Goal: Information Seeking & Learning: Find specific fact

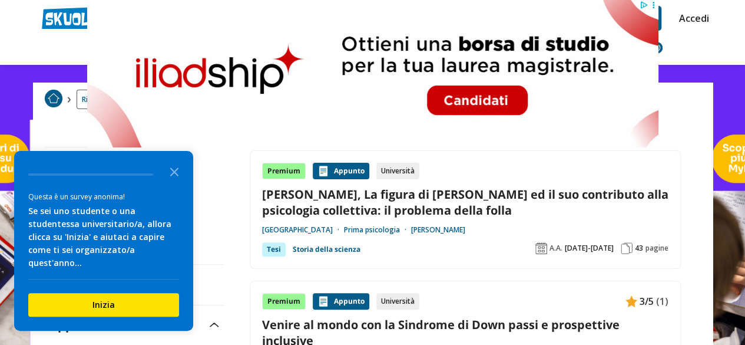
scroll to position [59, 0]
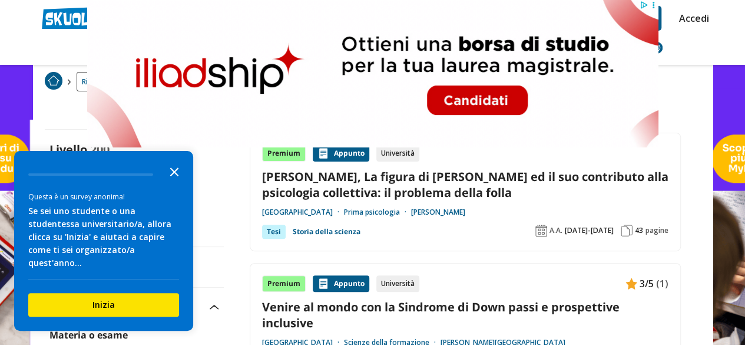
click at [167, 181] on icon "Close the survey" at bounding box center [175, 171] width 24 height 24
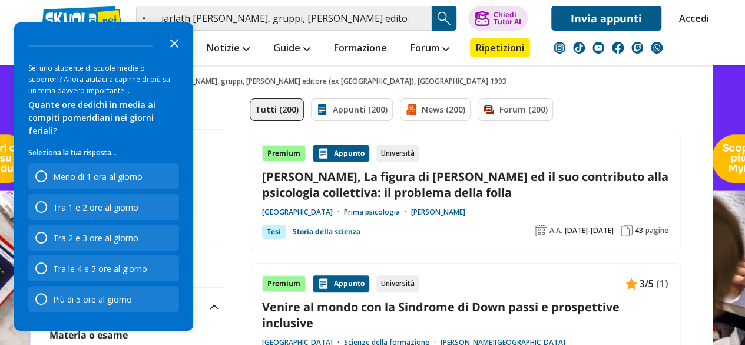
click at [171, 49] on icon "Close the survey" at bounding box center [175, 43] width 24 height 24
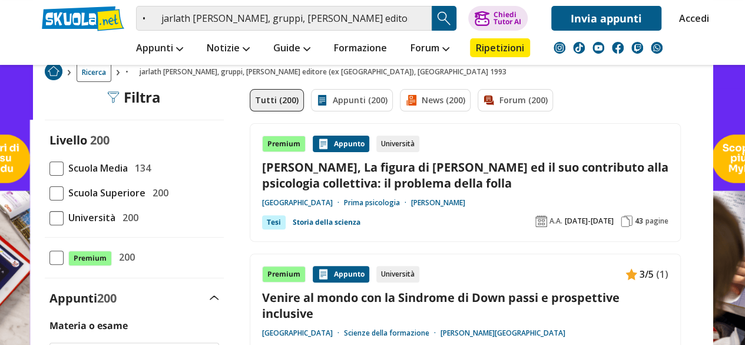
scroll to position [177, 0]
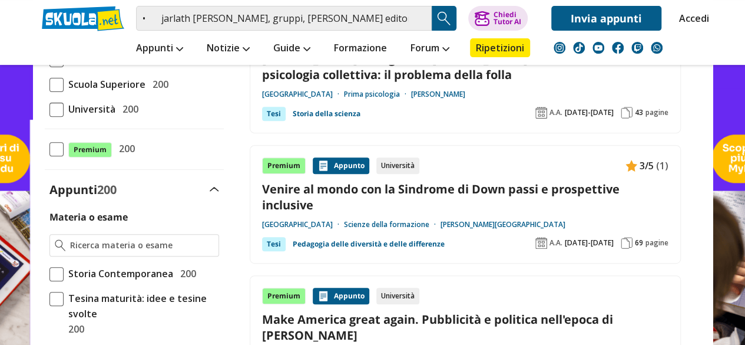
click at [443, 14] on img "Search Button" at bounding box center [444, 18] width 18 height 18
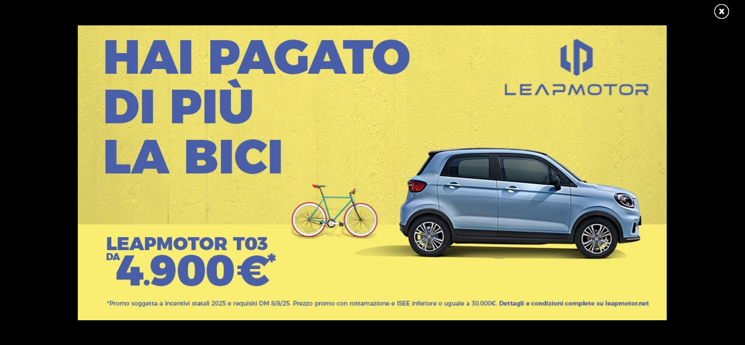
click at [722, 12] on link at bounding box center [727, 12] width 29 height 18
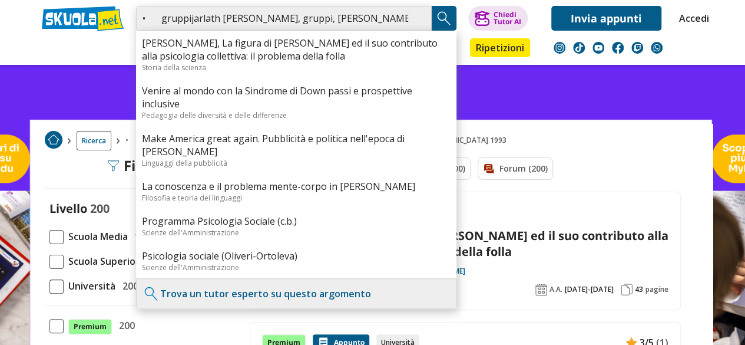
click at [191, 18] on input "• gruppijarlath f.benson, gruppi, armando editore (ex sovera), roma 1993" at bounding box center [284, 18] width 296 height 25
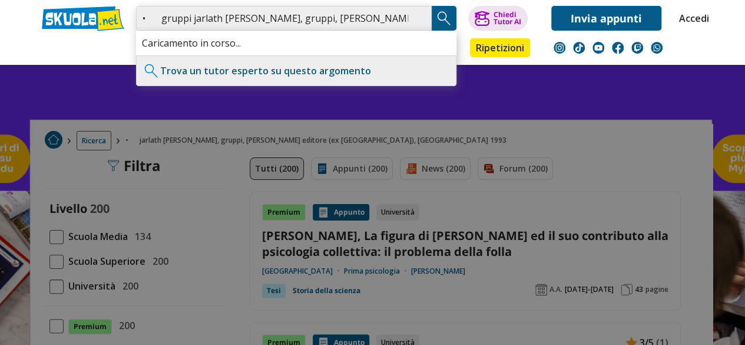
click at [296, 18] on input "• gruppi jarlath f.benson, gruppi, armando editore (ex sovera), roma 1993" at bounding box center [284, 18] width 296 height 25
type input "• gruppi jarlath f.benson, armando editore (ex sovera), roma 1993"
click at [450, 13] on img "Search Button" at bounding box center [444, 18] width 18 height 18
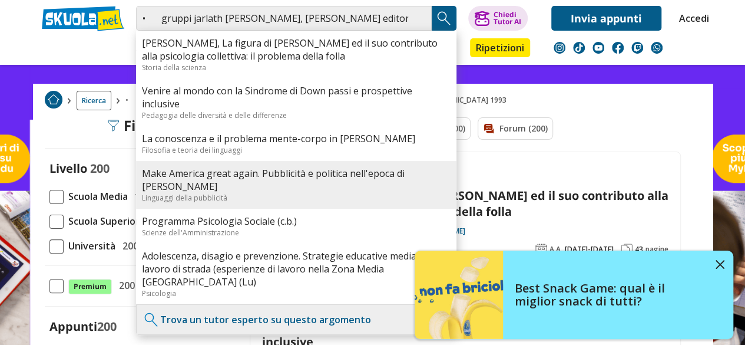
scroll to position [59, 0]
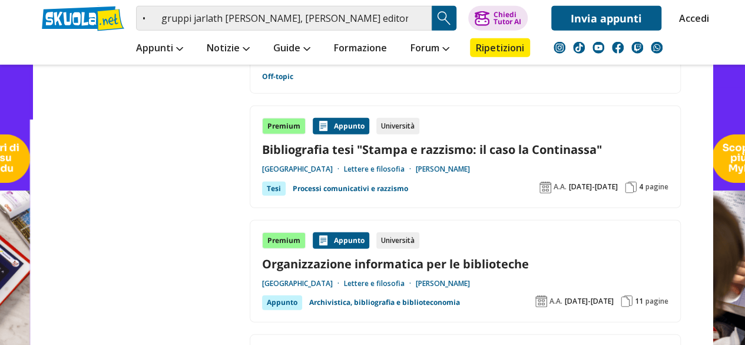
scroll to position [1473, 0]
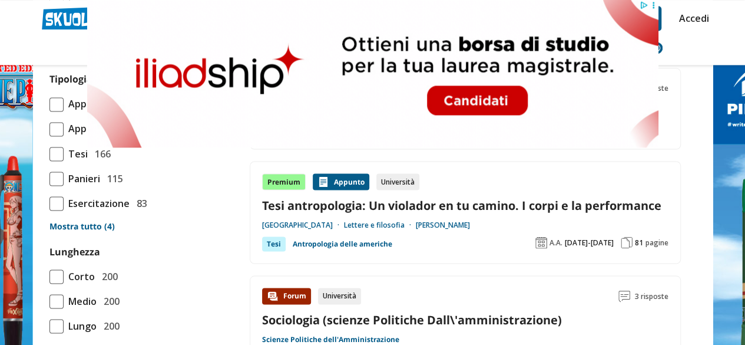
scroll to position [1060, 0]
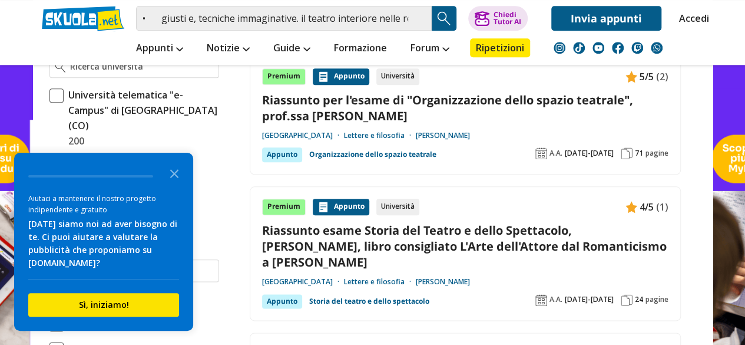
scroll to position [589, 0]
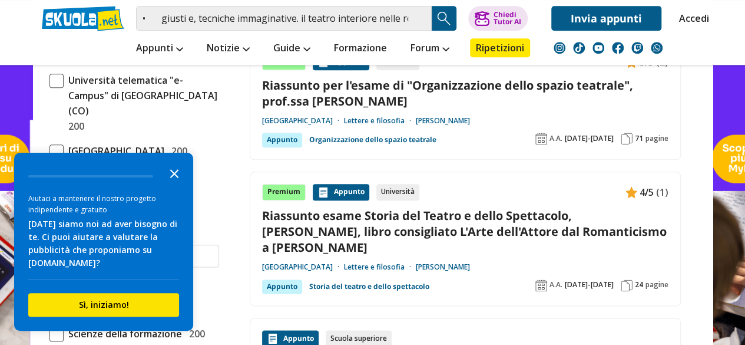
click at [172, 167] on icon "Close the survey" at bounding box center [175, 173] width 24 height 24
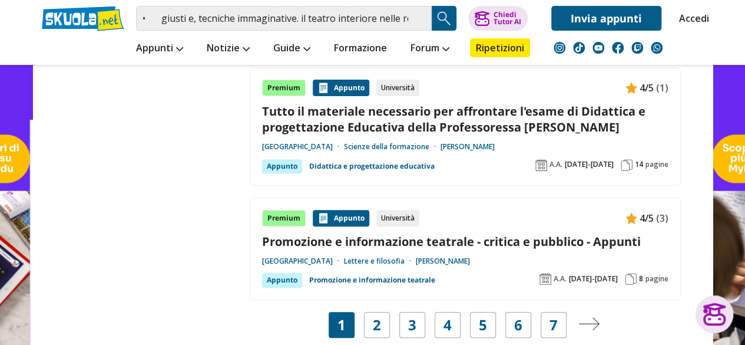
scroll to position [2416, 0]
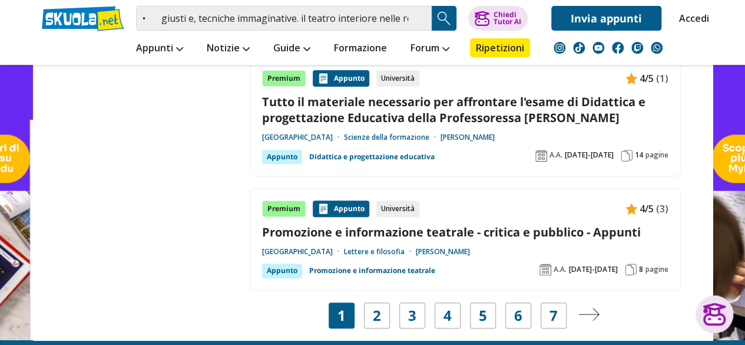
click at [592, 308] on img "Pagina successiva" at bounding box center [589, 314] width 21 height 13
click at [376, 307] on link "2" at bounding box center [377, 315] width 8 height 16
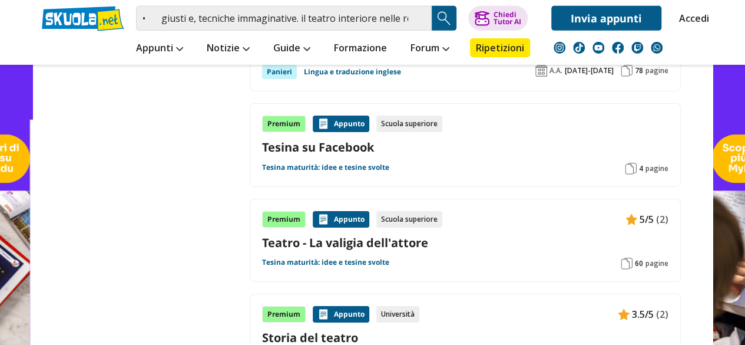
scroll to position [1944, 0]
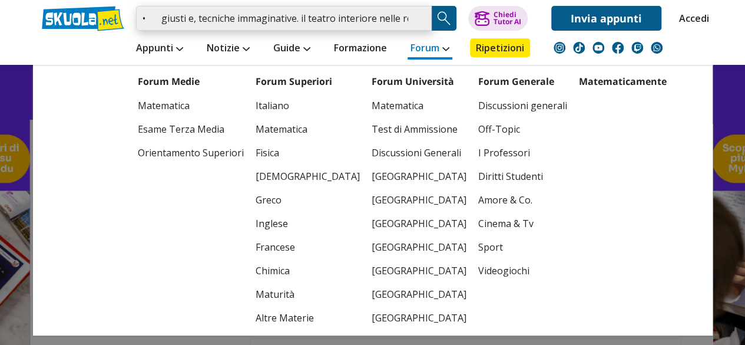
scroll to position [0, 125]
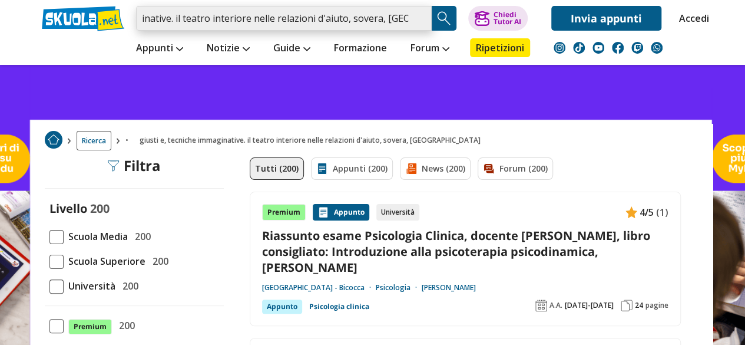
drag, startPoint x: 141, startPoint y: 16, endPoint x: 418, endPoint y: 24, distance: 277.0
click at [418, 24] on input "• giusti e, tecniche immaginative. il teatro interiore nelle relazioni d'aiuto,…" at bounding box center [284, 18] width 296 height 25
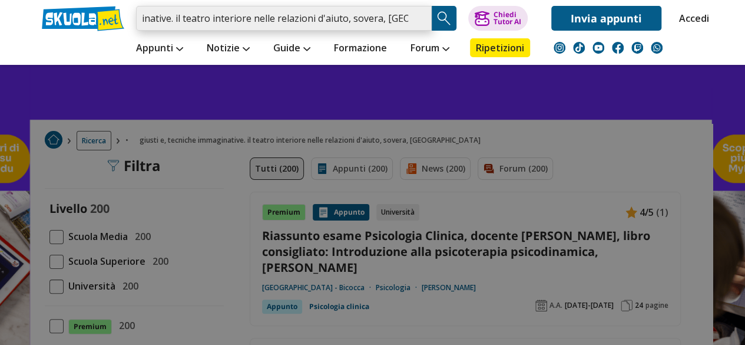
paste input "Geldard K., Geldard D., Il Counseling agli Adolescenti. Strategie e abilità, Er…"
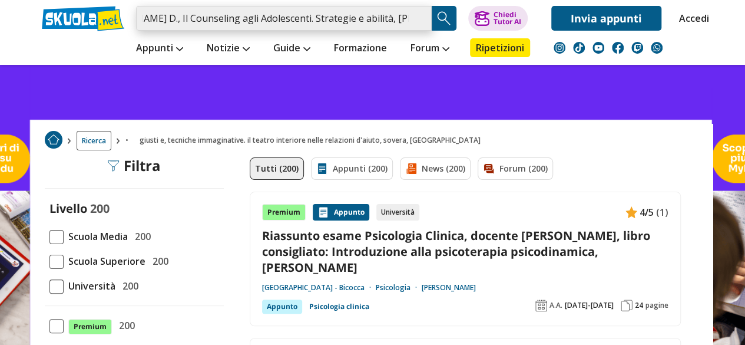
type input "• Geldard K., Geldard D., Il Counseling agli Adolescenti. Strategie e abilità, …"
click at [442, 14] on img "Search Button" at bounding box center [444, 18] width 18 height 18
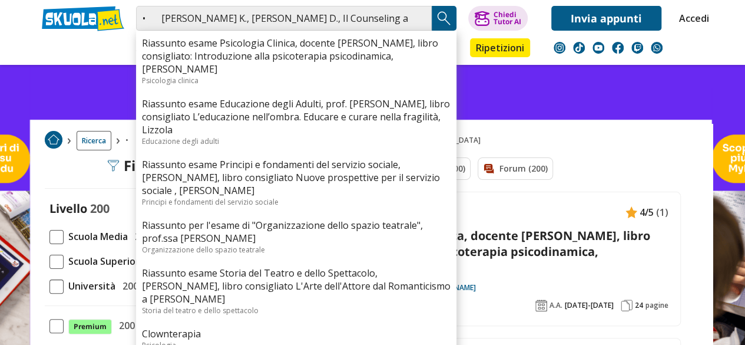
click at [509, 98] on link at bounding box center [372, 247] width 745 height 495
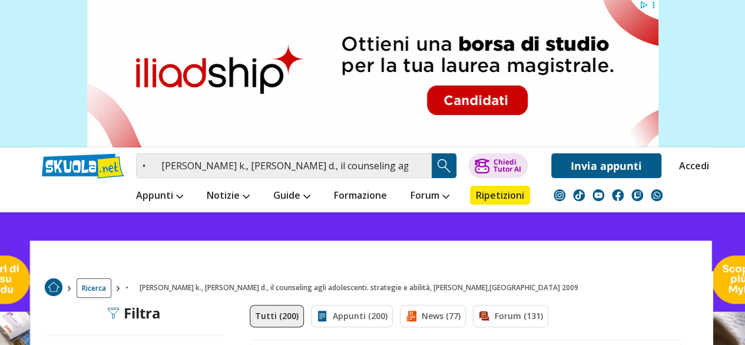
click at [442, 160] on img "Search Button" at bounding box center [444, 166] width 18 height 18
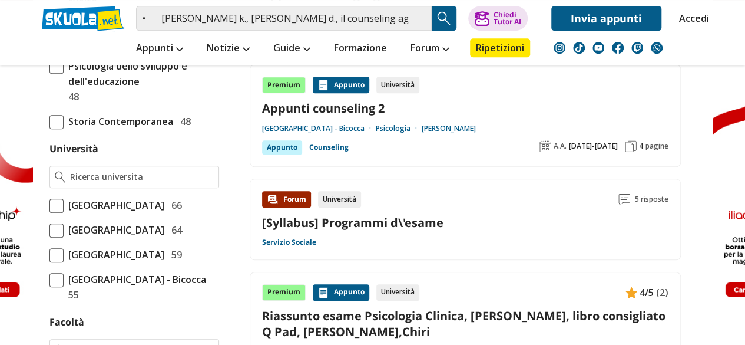
scroll to position [471, 0]
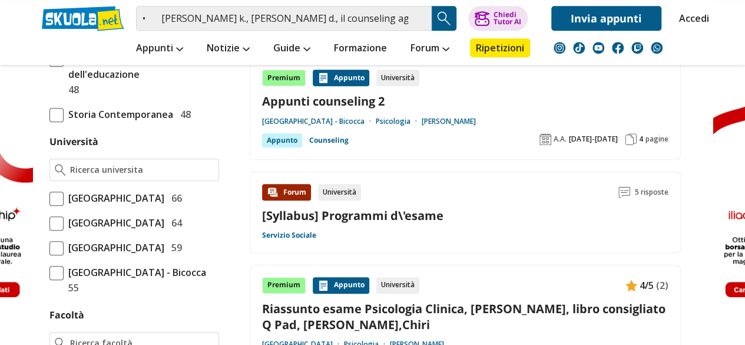
click at [333, 98] on link "Appunti counseling 2" at bounding box center [465, 101] width 407 height 16
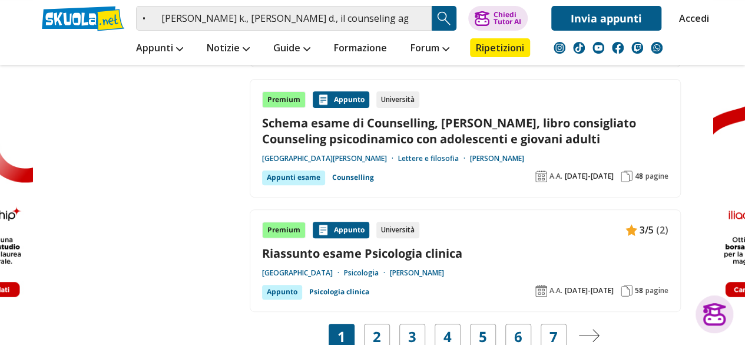
scroll to position [2357, 0]
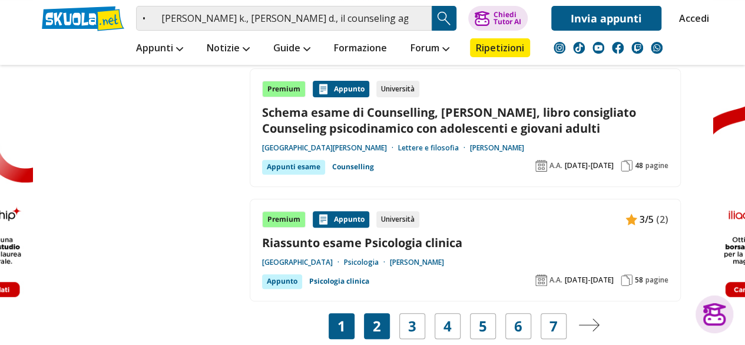
click at [380, 318] on link "2" at bounding box center [377, 326] width 8 height 16
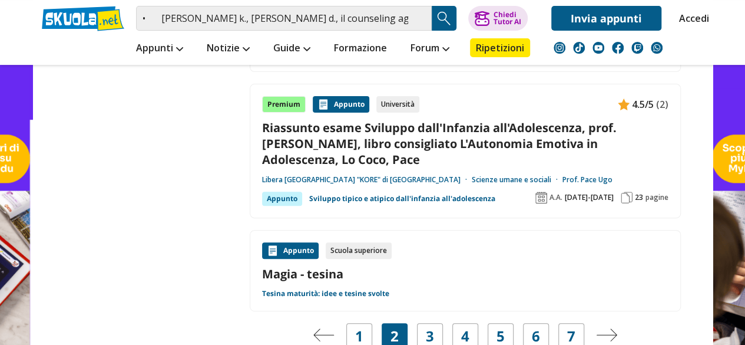
scroll to position [2416, 0]
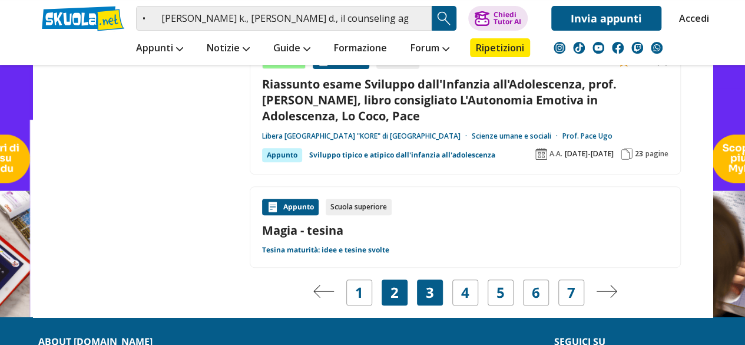
click at [426, 284] on link "3" at bounding box center [430, 292] width 8 height 16
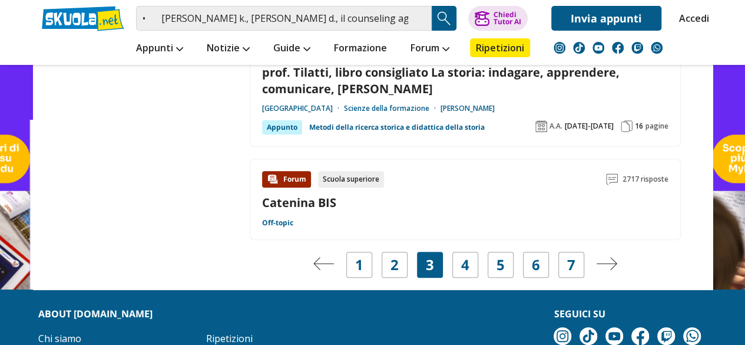
scroll to position [2416, 0]
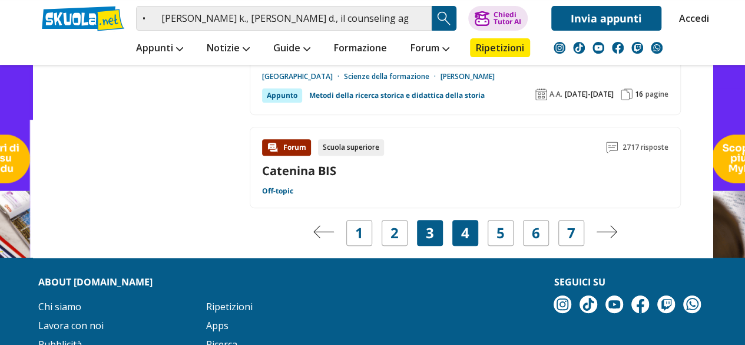
click at [464, 224] on link "4" at bounding box center [465, 232] width 8 height 16
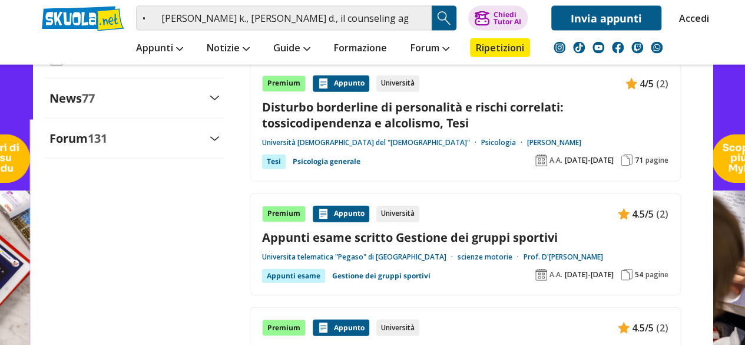
scroll to position [1237, 0]
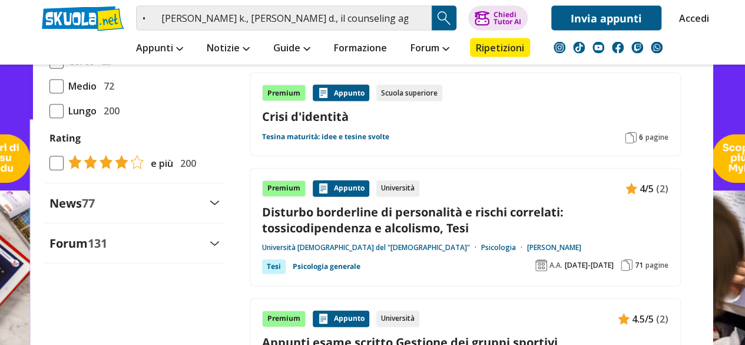
click at [382, 206] on link "Disturbo borderline di personalità e rischi correlati: tossicodipendenza e alco…" at bounding box center [465, 220] width 407 height 32
